Goal: Information Seeking & Learning: Learn about a topic

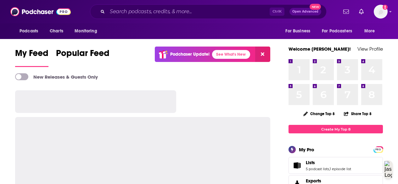
click at [120, 11] on input "Search podcasts, credits, & more..." at bounding box center [188, 12] width 162 height 10
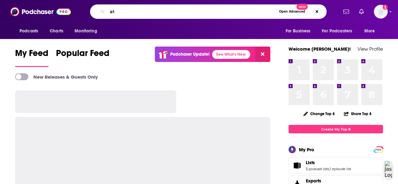
type input "a"
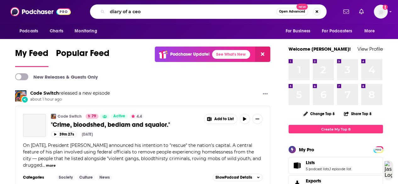
type input "diary of a ceo"
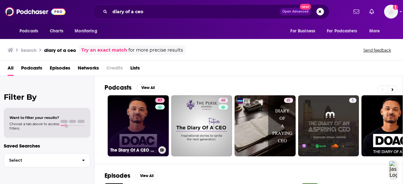
click at [129, 135] on link "97 The Diary Of A CEO with [PERSON_NAME]" at bounding box center [138, 125] width 61 height 61
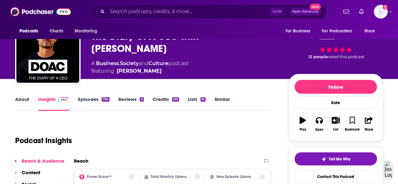
scroll to position [22, 0]
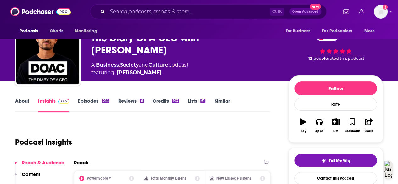
click at [90, 100] on link "Episodes 794" at bounding box center [93, 105] width 31 height 14
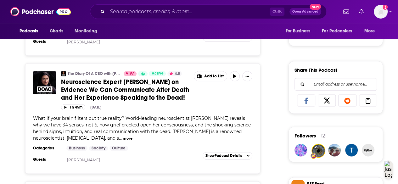
scroll to position [356, 0]
click at [104, 85] on span "Neuroscience Expert [PERSON_NAME] on Evidence We Can Communicate After Death an…" at bounding box center [125, 90] width 128 height 24
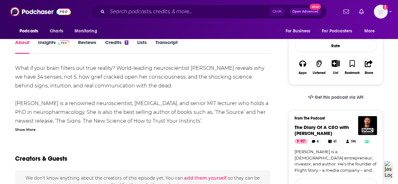
scroll to position [109, 0]
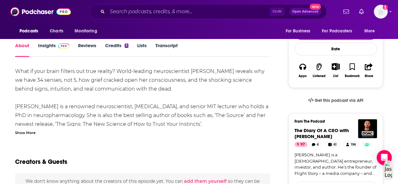
click at [48, 52] on link "Insights" at bounding box center [53, 49] width 31 height 14
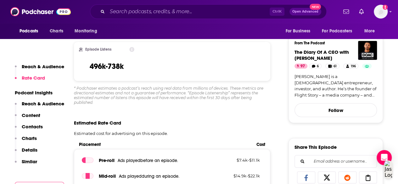
scroll to position [187, 0]
drag, startPoint x: 133, startPoint y: 69, endPoint x: 82, endPoint y: 69, distance: 51.3
click at [82, 69] on div "Episode Listens 496k-738k" at bounding box center [106, 61] width 55 height 29
copy h3 "496k-738k"
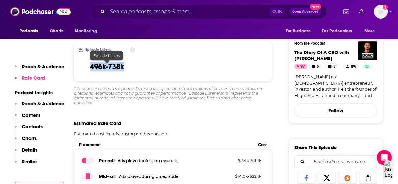
click at [87, 62] on div "Episode Listens 496k-738k" at bounding box center [107, 61] width 56 height 29
drag, startPoint x: 131, startPoint y: 64, endPoint x: 82, endPoint y: 71, distance: 49.9
click at [82, 71] on div "Episode Listens 496k-738k" at bounding box center [107, 61] width 56 height 29
copy h3 "496k-738k"
click at [111, 100] on div "* Podchaser estimates a podcast’s reach using real data from millions of device…" at bounding box center [173, 95] width 198 height 19
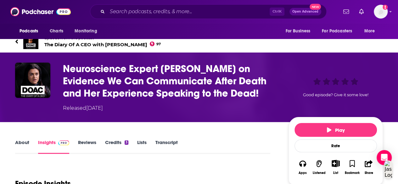
scroll to position [0, 0]
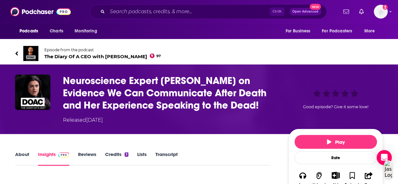
click at [92, 152] on link "Reviews" at bounding box center [87, 158] width 18 height 14
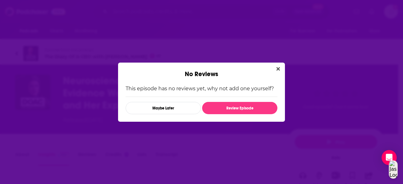
click at [126, 68] on div "No Reviews" at bounding box center [201, 70] width 167 height 15
click at [280, 65] on button "Close" at bounding box center [278, 69] width 8 height 8
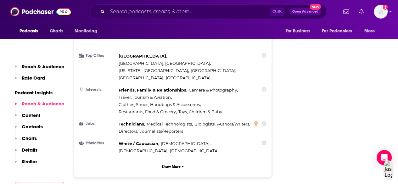
scroll to position [593, 0]
click at [78, 93] on div "Countries 1 [GEOGRAPHIC_DATA] 2 [GEOGRAPHIC_DATA] 3 [GEOGRAPHIC_DATA] 4 [GEOGRA…" at bounding box center [172, 74] width 197 height 207
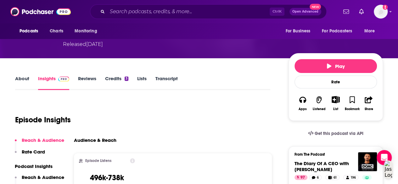
scroll to position [75, 0]
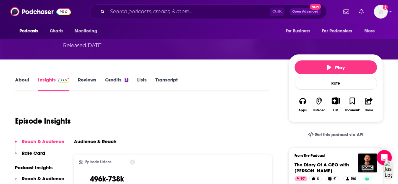
click at [134, 163] on icon at bounding box center [132, 162] width 5 height 5
drag, startPoint x: 111, startPoint y: 133, endPoint x: 105, endPoint y: 129, distance: 7.8
click at [133, 161] on icon at bounding box center [132, 162] width 5 height 5
click at [133, 162] on icon at bounding box center [132, 162] width 5 height 5
click at [133, 160] on icon at bounding box center [132, 162] width 5 height 5
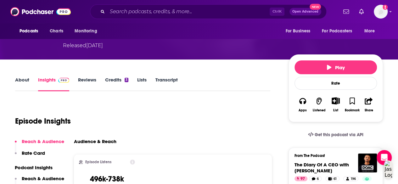
click at [130, 161] on icon at bounding box center [132, 162] width 5 height 5
click at [36, 150] on p "Rate Card" at bounding box center [33, 153] width 23 height 6
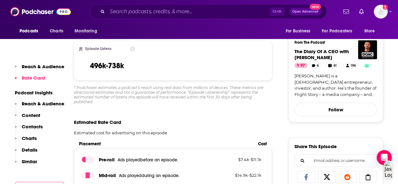
scroll to position [141, 0]
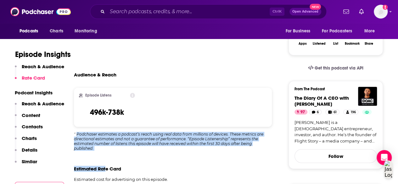
drag, startPoint x: 107, startPoint y: 154, endPoint x: 76, endPoint y: 134, distance: 36.7
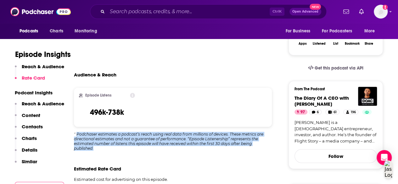
drag, startPoint x: 94, startPoint y: 147, endPoint x: 77, endPoint y: 134, distance: 21.7
click at [77, 134] on div "* Podchaser estimates a podcast’s reach using real data from millions of device…" at bounding box center [173, 141] width 198 height 19
copy div "Podchaser estimates a podcast’s reach using real data from millions of devices.…"
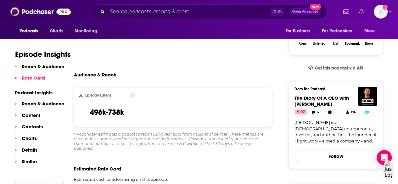
click at [86, 65] on div "Episode Insights" at bounding box center [142, 51] width 255 height 32
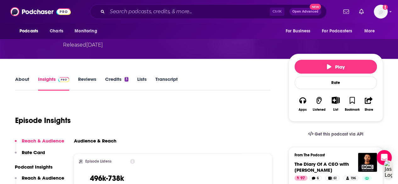
scroll to position [75, 0]
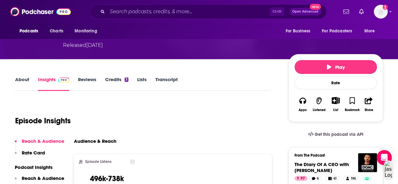
click at [23, 80] on link "About" at bounding box center [22, 83] width 14 height 14
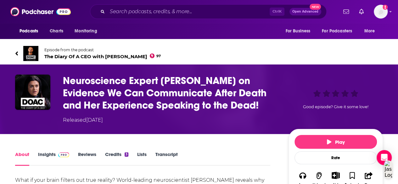
click at [14, 57] on div "Episode from the podcast The Diary Of A CEO with [PERSON_NAME] 97 Next Episode" at bounding box center [198, 53] width 377 height 25
click at [16, 56] on icon at bounding box center [16, 53] width 3 height 6
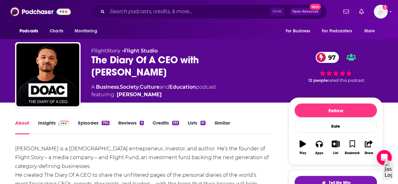
click at [47, 123] on link "Insights" at bounding box center [53, 127] width 31 height 14
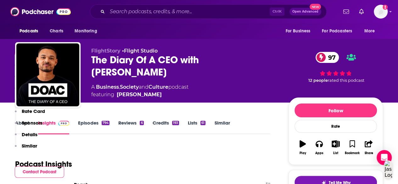
scroll to position [126, 0]
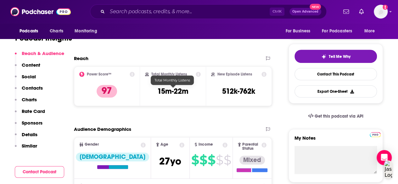
click at [186, 90] on h3 "15m-22m" at bounding box center [172, 91] width 31 height 9
drag, startPoint x: 192, startPoint y: 89, endPoint x: 148, endPoint y: 91, distance: 44.1
click at [148, 91] on div "Total Monthly Listens 15m-22m" at bounding box center [173, 86] width 56 height 29
copy h3 "15m-22m"
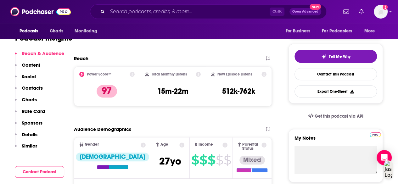
click at [108, 109] on div "Reach Power Score™ 97 Total Monthly Listens 15m-22m New Episode Listens 512k-76…" at bounding box center [173, 83] width 198 height 56
click at [86, 85] on div "Power Score™ 97" at bounding box center [106, 86] width 55 height 29
click at [200, 76] on icon at bounding box center [198, 74] width 5 height 5
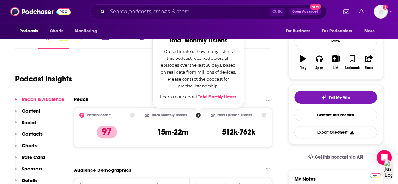
scroll to position [86, 0]
